Goal: Transaction & Acquisition: Subscribe to service/newsletter

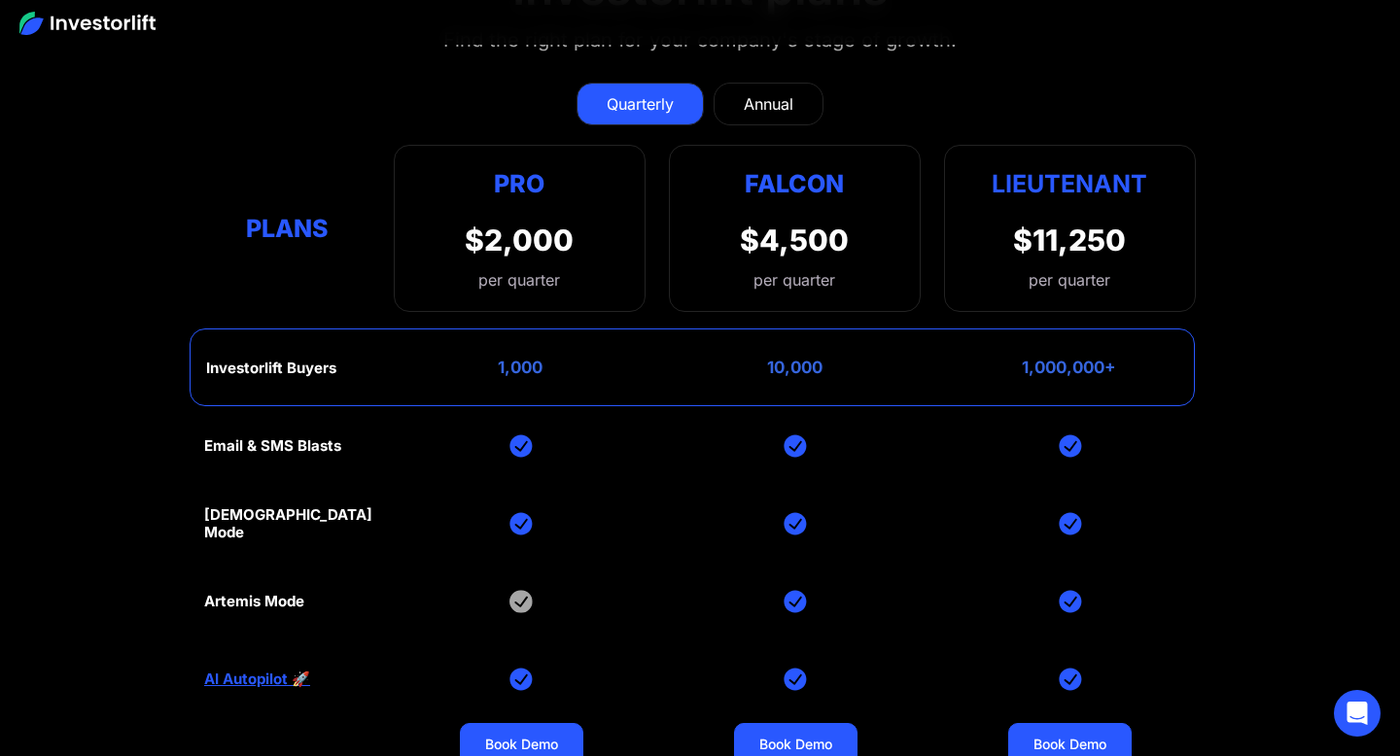
scroll to position [8670, 0]
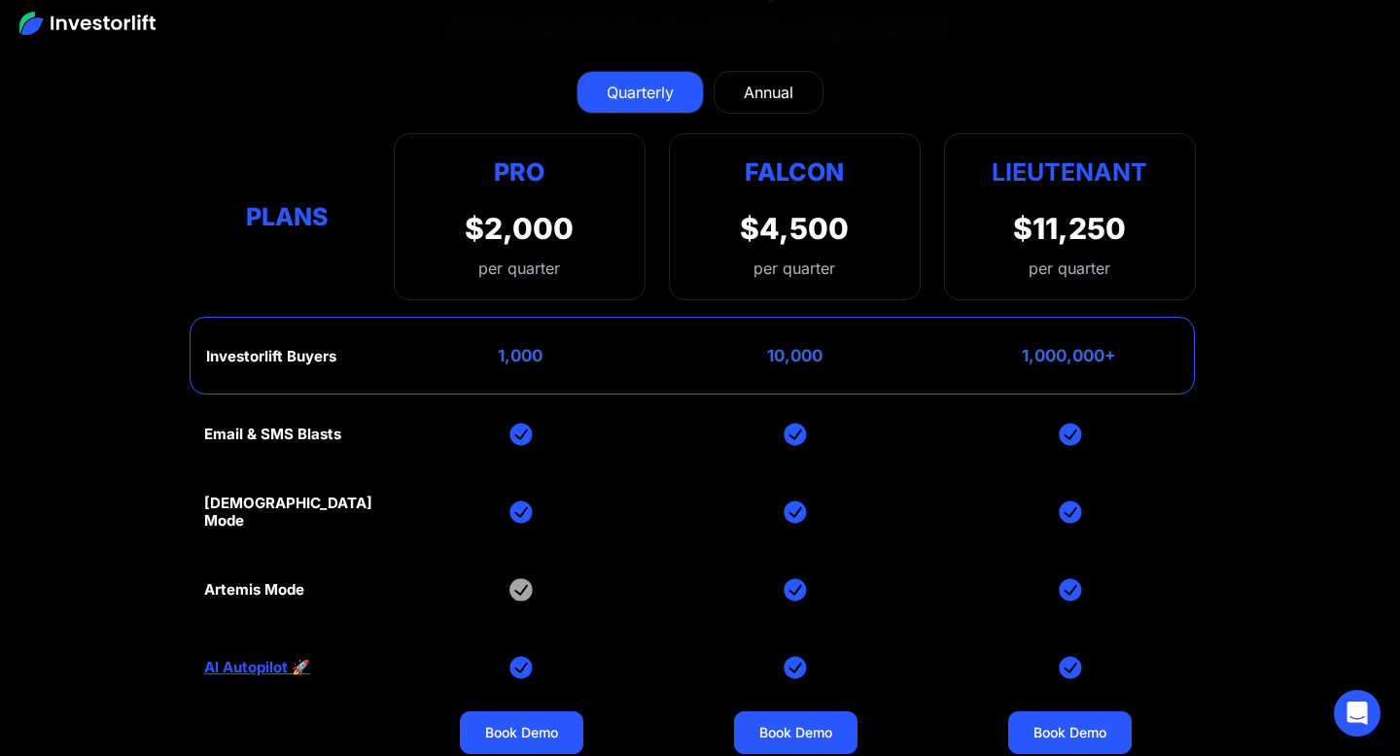
click at [771, 76] on link "Annual" at bounding box center [768, 92] width 110 height 43
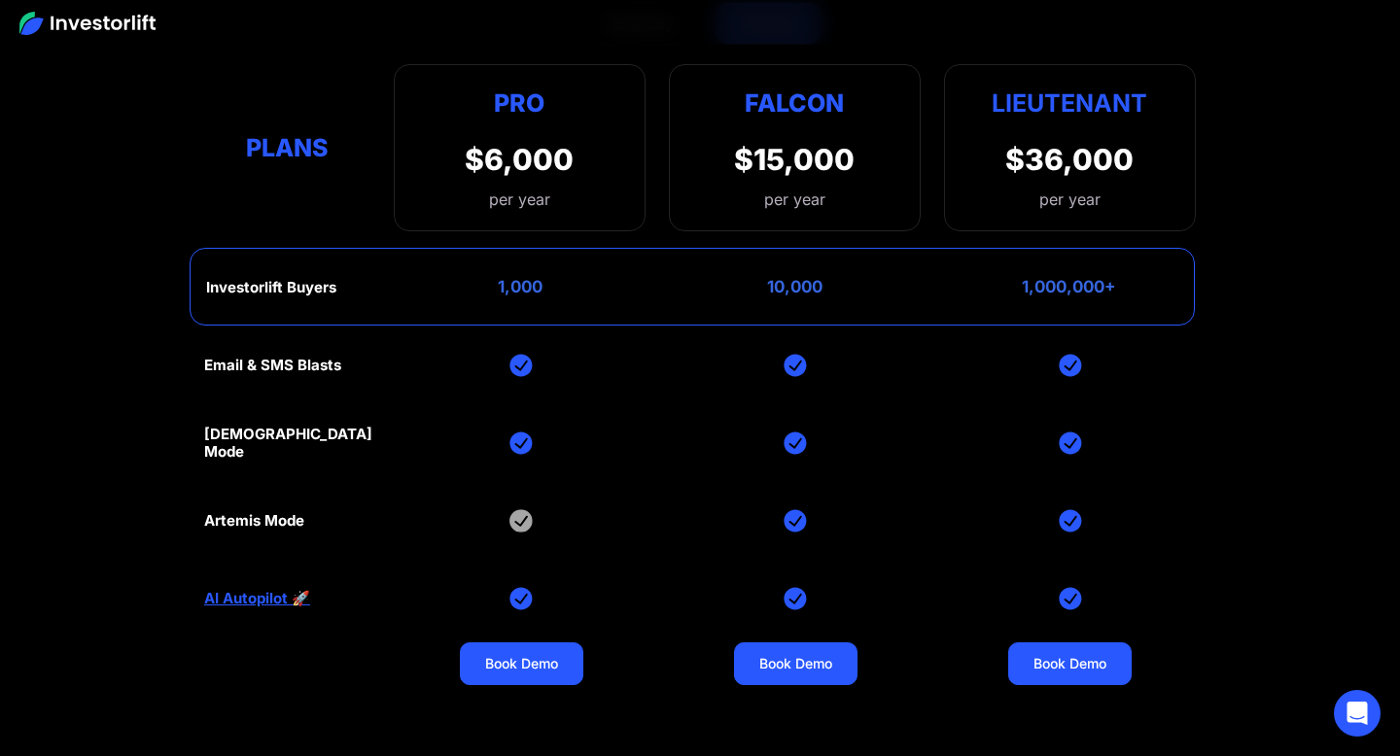
scroll to position [8751, 0]
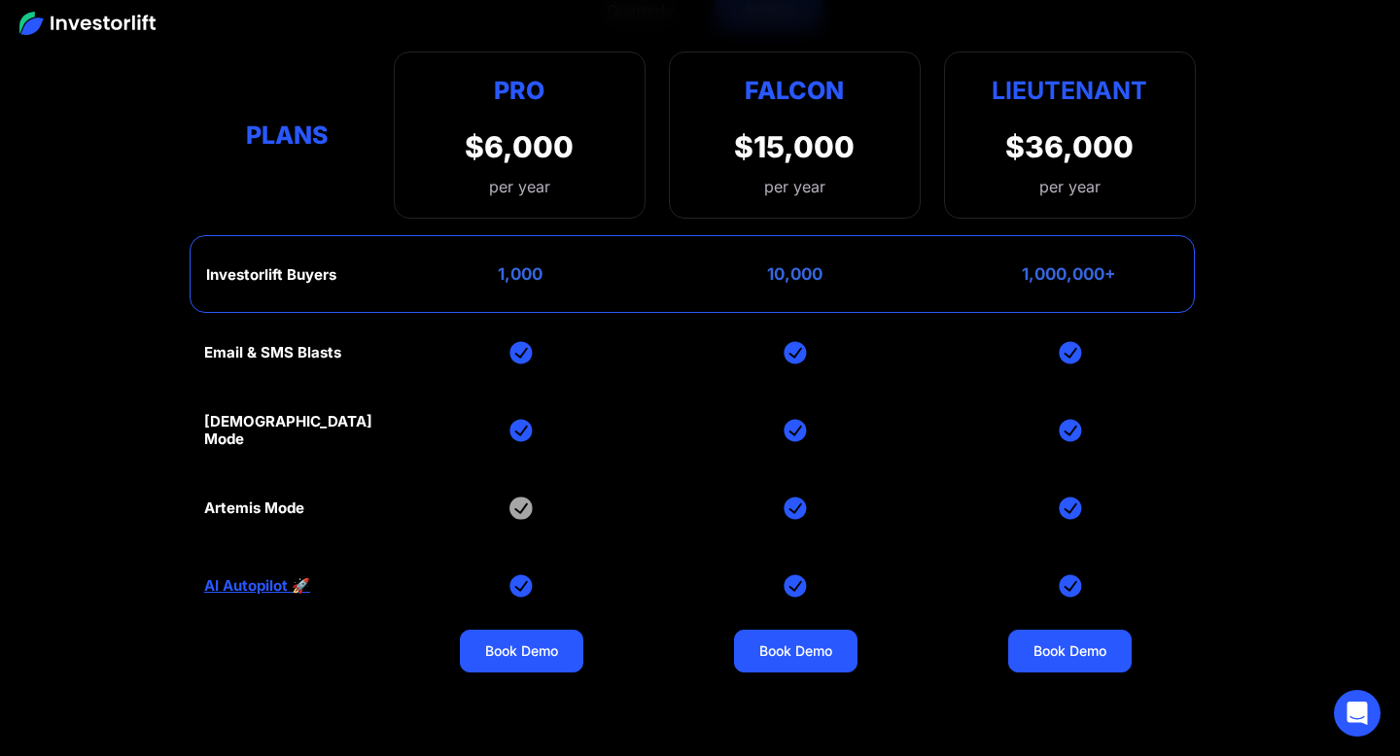
click at [232, 581] on link "AI Autopilot 🚀" at bounding box center [257, 585] width 106 height 17
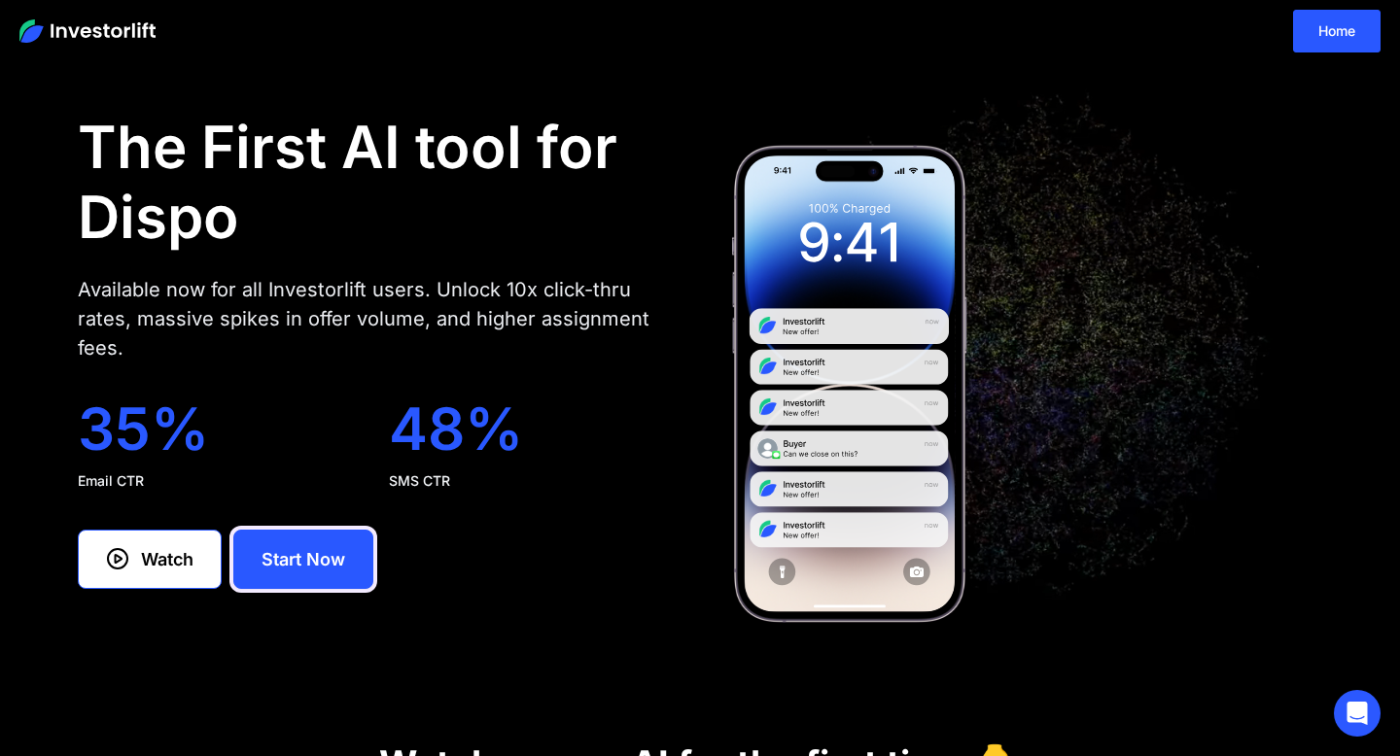
click at [268, 541] on link "Start Now" at bounding box center [303, 559] width 140 height 59
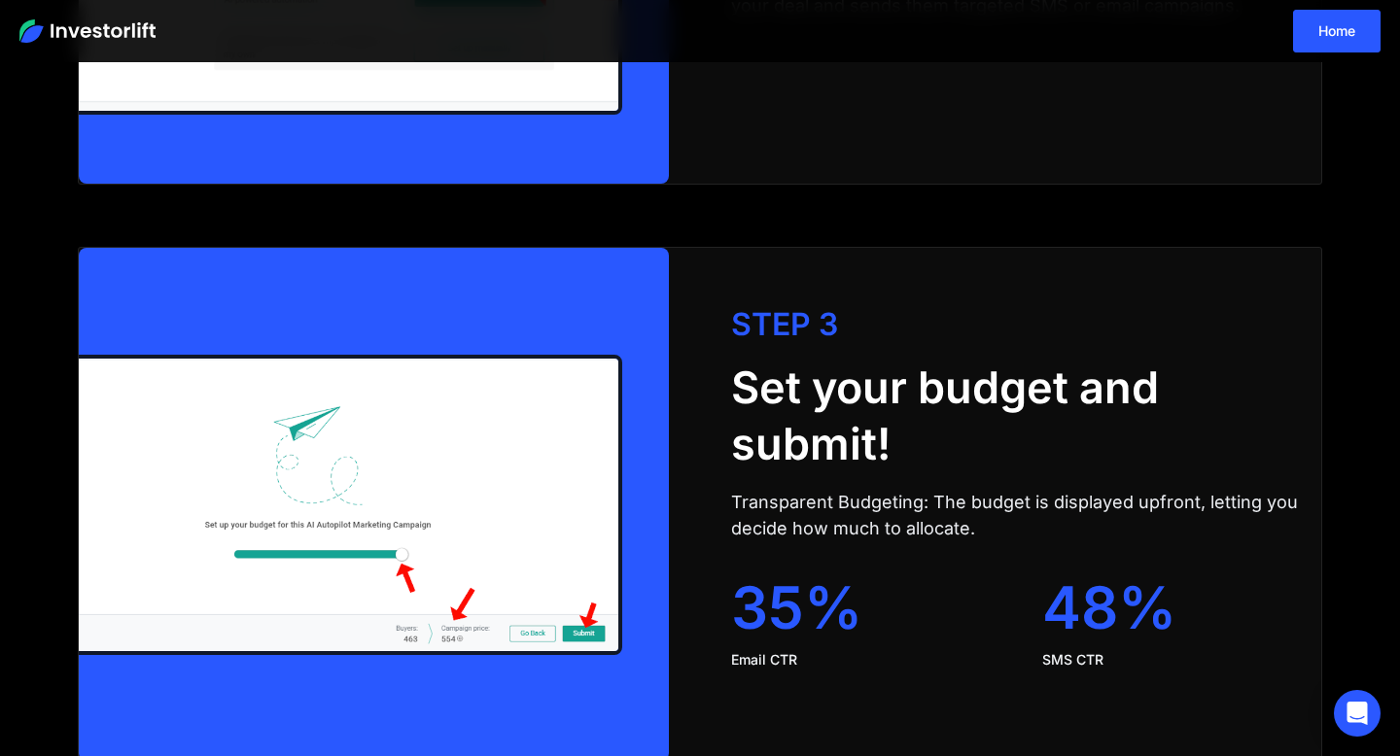
scroll to position [3463, 0]
